Goal: Find specific page/section: Find specific page/section

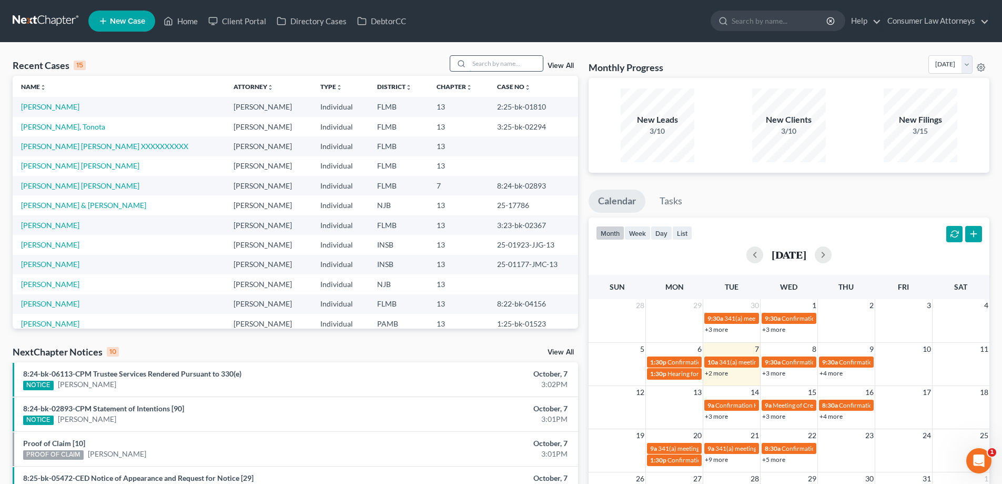
click at [508, 57] on input "search" at bounding box center [506, 63] width 74 height 15
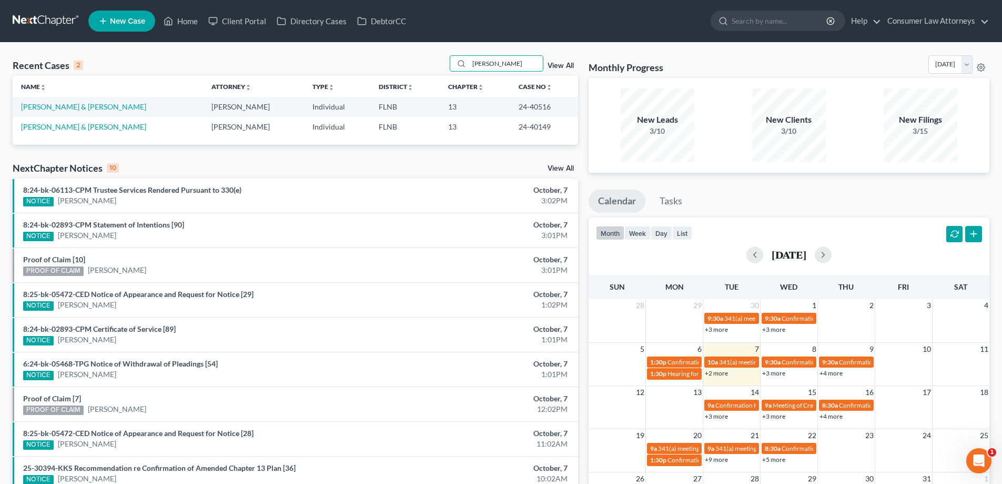
type input "[PERSON_NAME]"
drag, startPoint x: 543, startPoint y: 107, endPoint x: 508, endPoint y: 107, distance: 35.3
click at [510, 107] on td "24-40516" at bounding box center [544, 106] width 68 height 19
copy td "24-40516"
click at [56, 109] on link "[PERSON_NAME] & [PERSON_NAME]" at bounding box center [83, 106] width 125 height 9
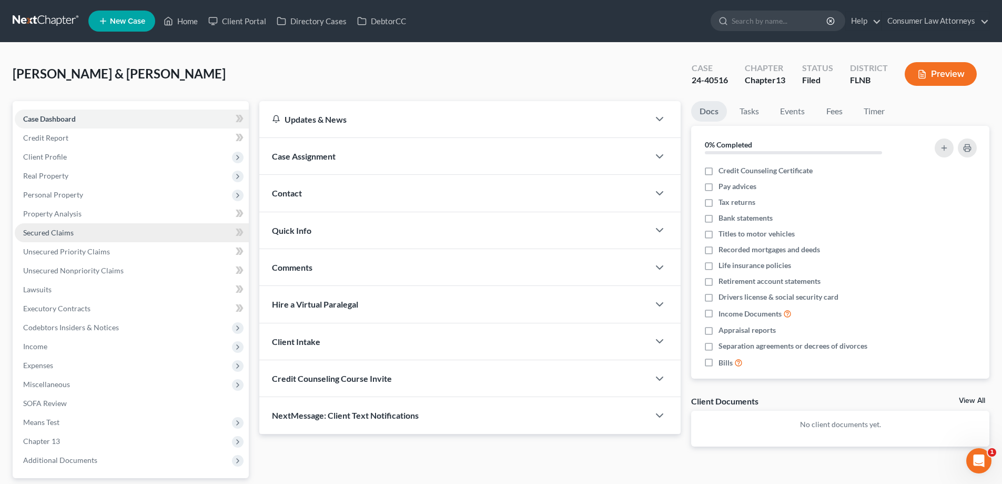
click at [48, 234] on span "Secured Claims" at bounding box center [48, 232] width 51 height 9
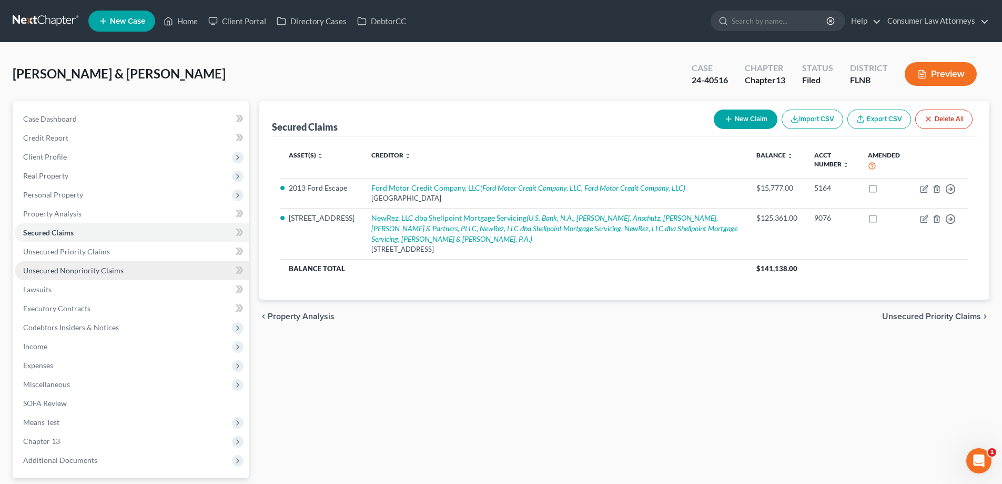
click at [108, 273] on span "Unsecured Nonpriority Claims" at bounding box center [73, 270] width 101 height 9
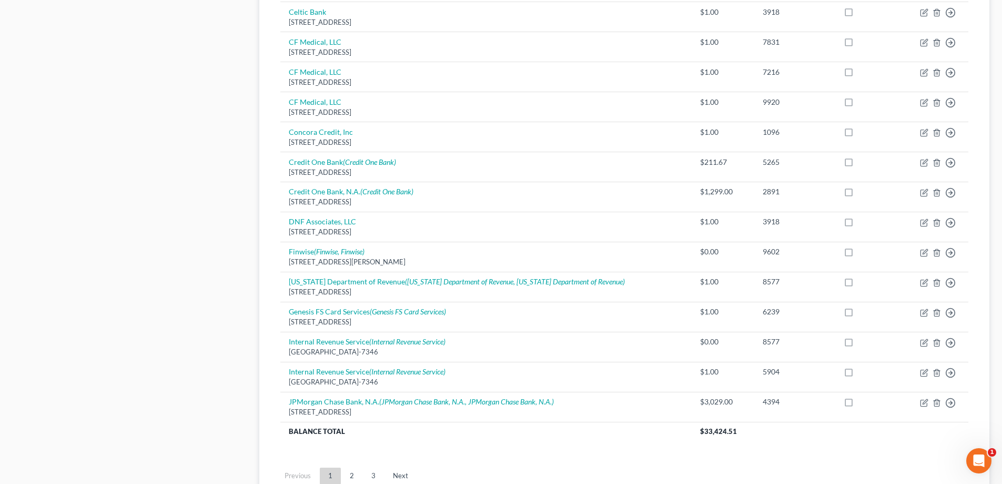
scroll to position [735, 0]
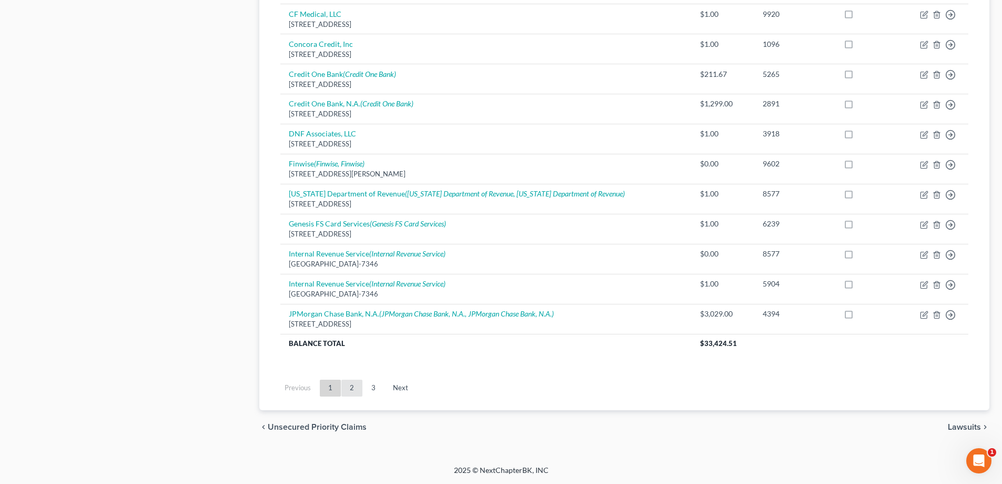
click at [357, 392] on link "2" at bounding box center [352, 387] width 21 height 17
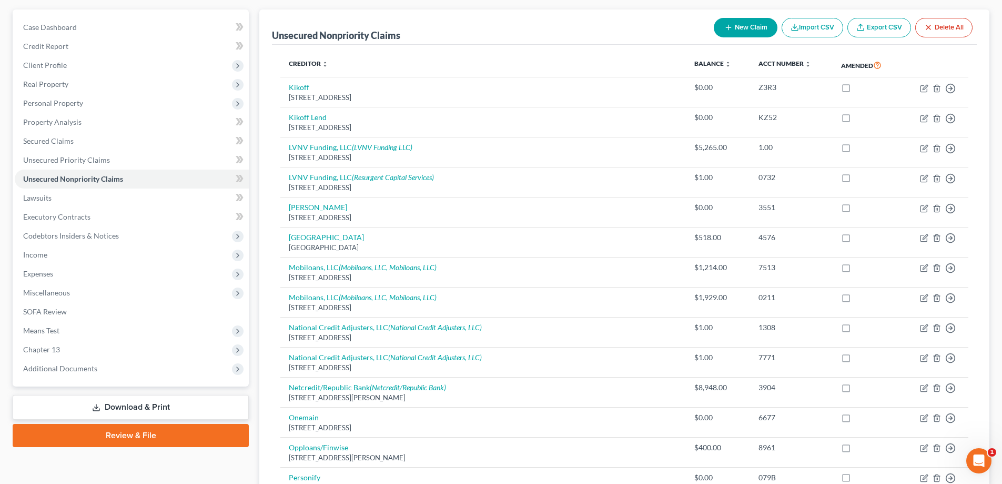
scroll to position [0, 0]
